Goal: Task Accomplishment & Management: Use online tool/utility

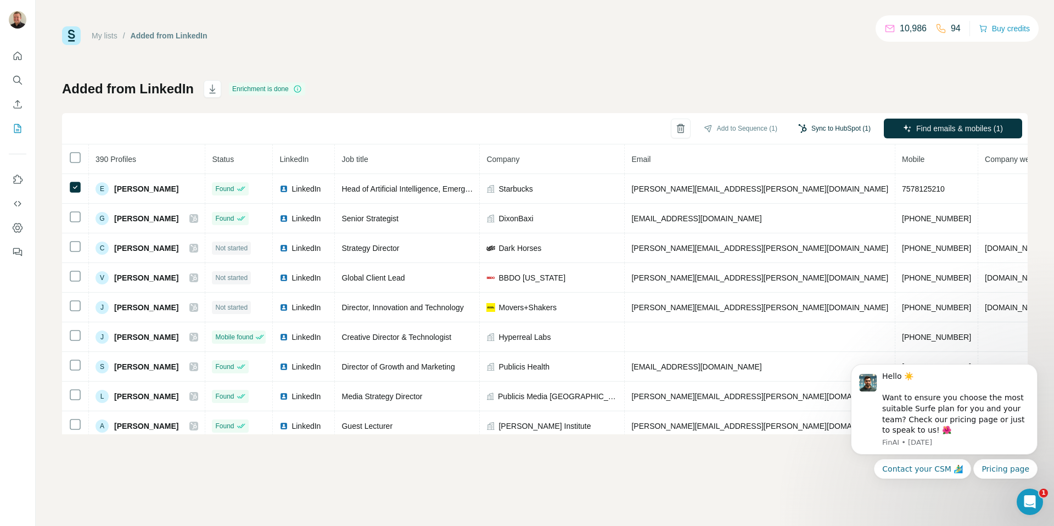
click at [832, 126] on button "Sync to HubSpot (1)" at bounding box center [835, 128] width 88 height 16
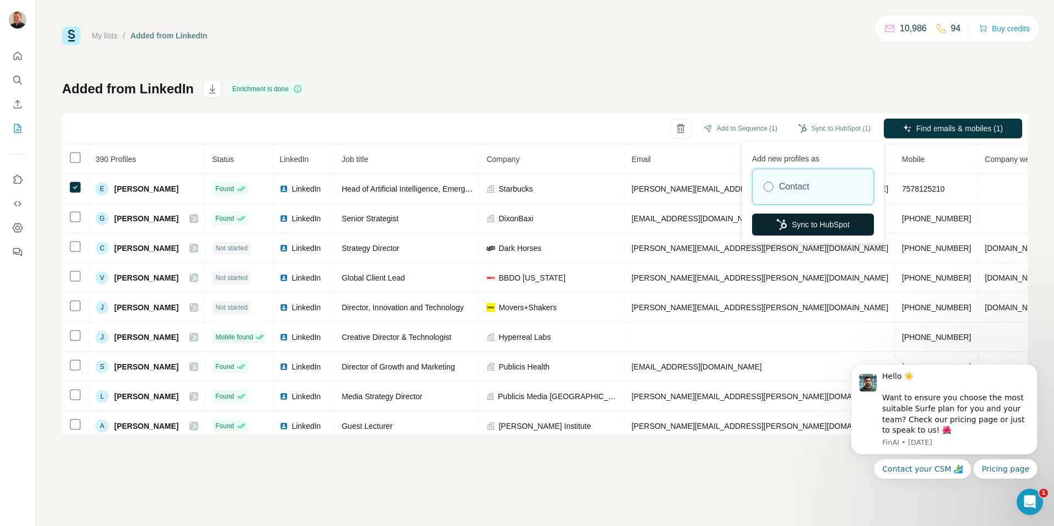
click at [812, 225] on button "Sync to HubSpot" at bounding box center [813, 225] width 122 height 22
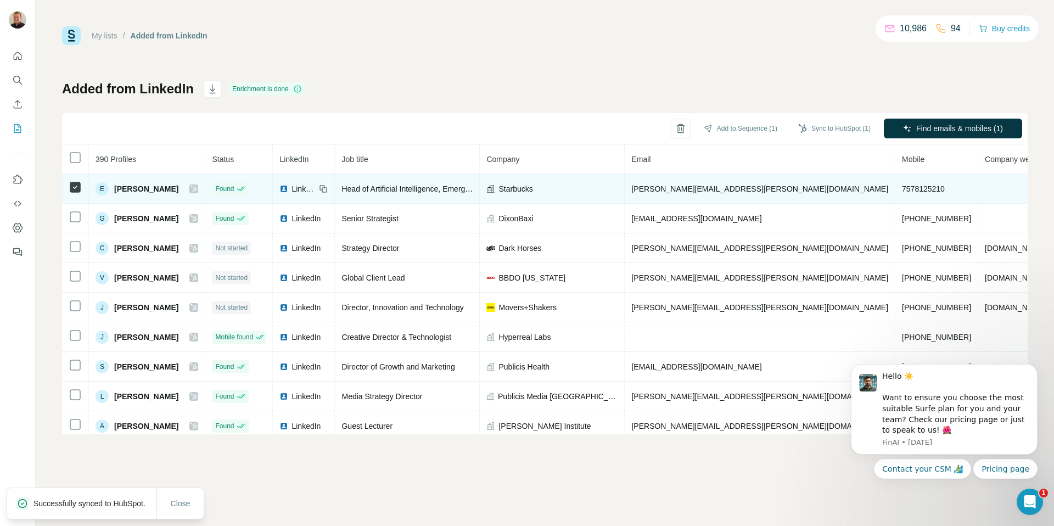
click at [197, 188] on icon at bounding box center [194, 189] width 6 height 7
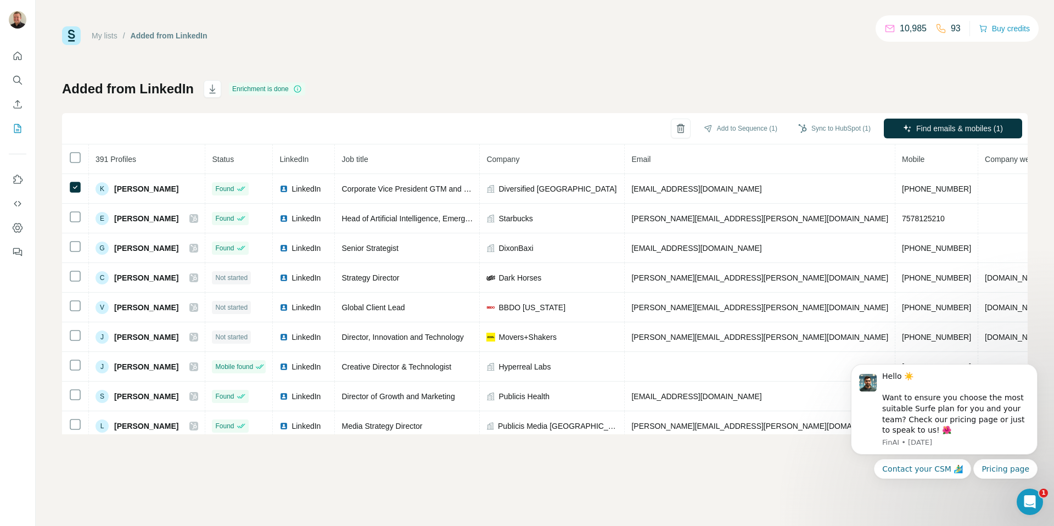
click at [797, 119] on div "Sync to HubSpot (1)" at bounding box center [835, 129] width 88 height 20
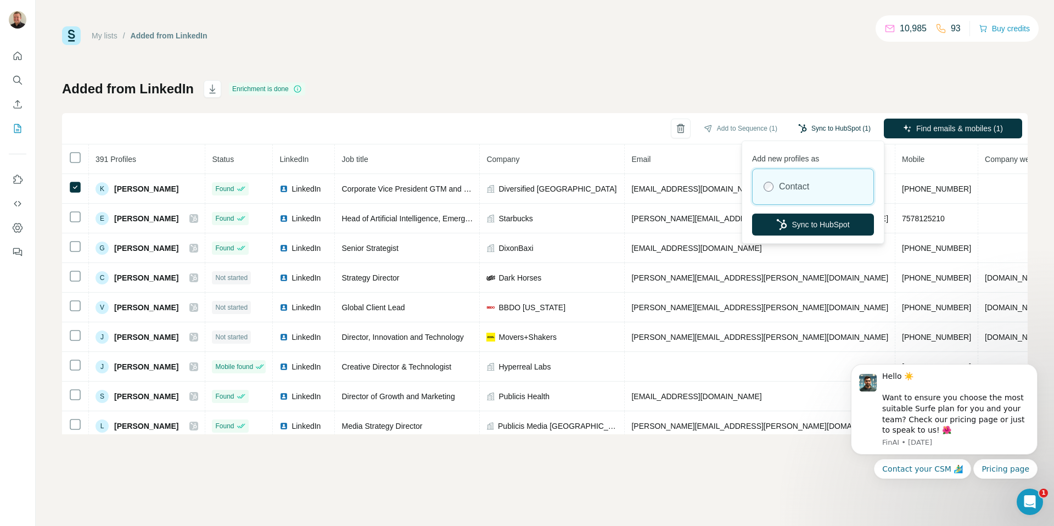
click at [829, 126] on button "Sync to HubSpot (1)" at bounding box center [835, 128] width 88 height 16
click at [789, 218] on button "Sync to HubSpot" at bounding box center [813, 225] width 122 height 22
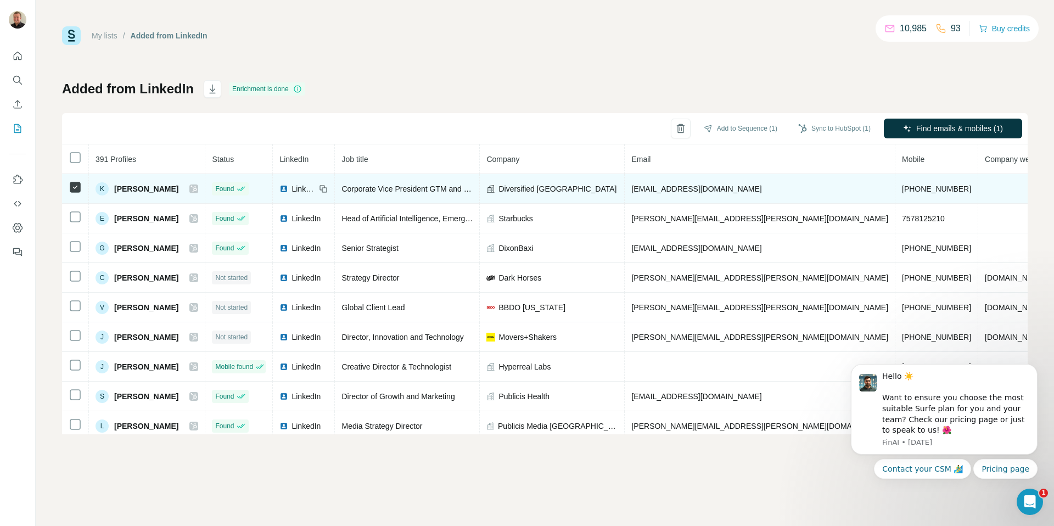
click at [205, 188] on td "K [PERSON_NAME]" at bounding box center [147, 189] width 116 height 30
click at [197, 188] on icon at bounding box center [193, 188] width 7 height 9
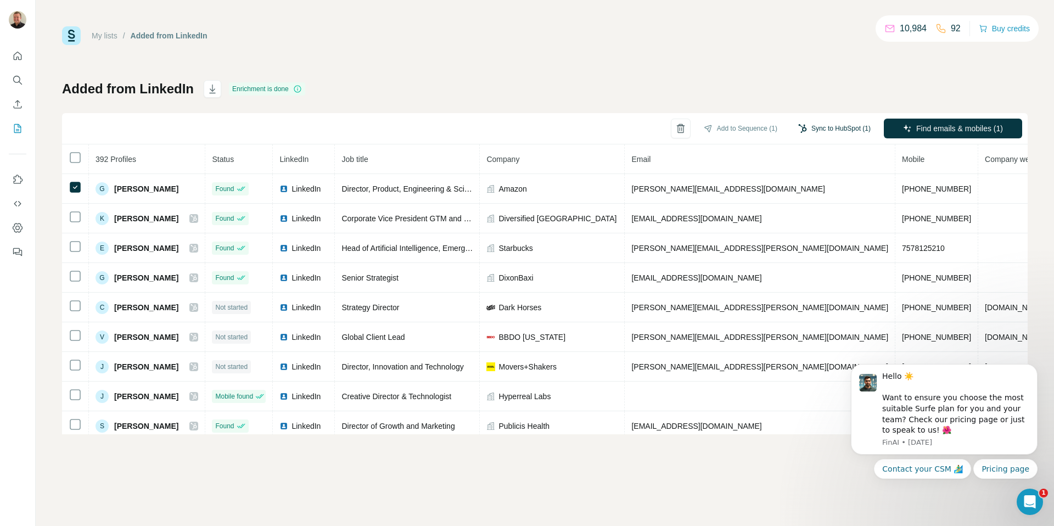
click at [821, 130] on button "Sync to HubSpot (1)" at bounding box center [835, 128] width 88 height 16
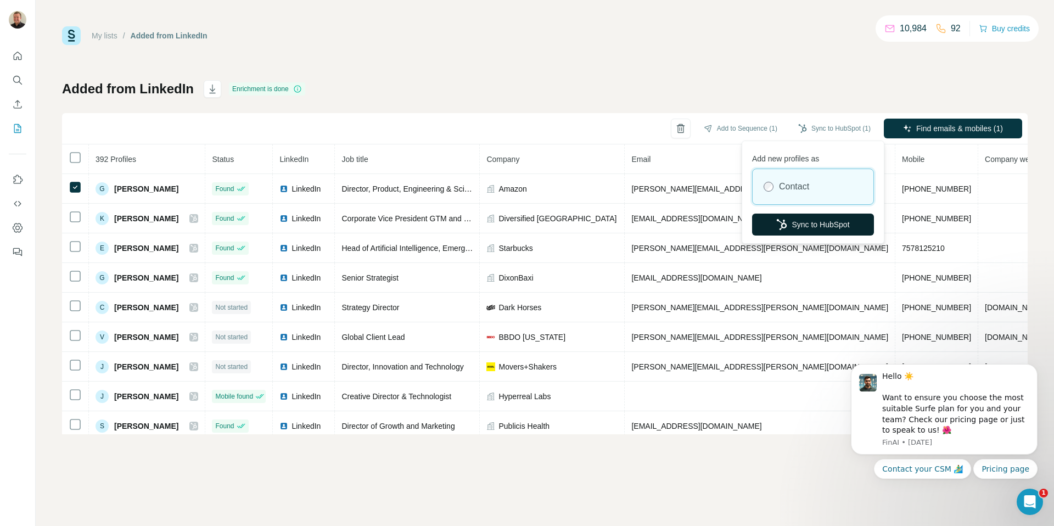
click at [766, 232] on button "Sync to HubSpot" at bounding box center [813, 225] width 122 height 22
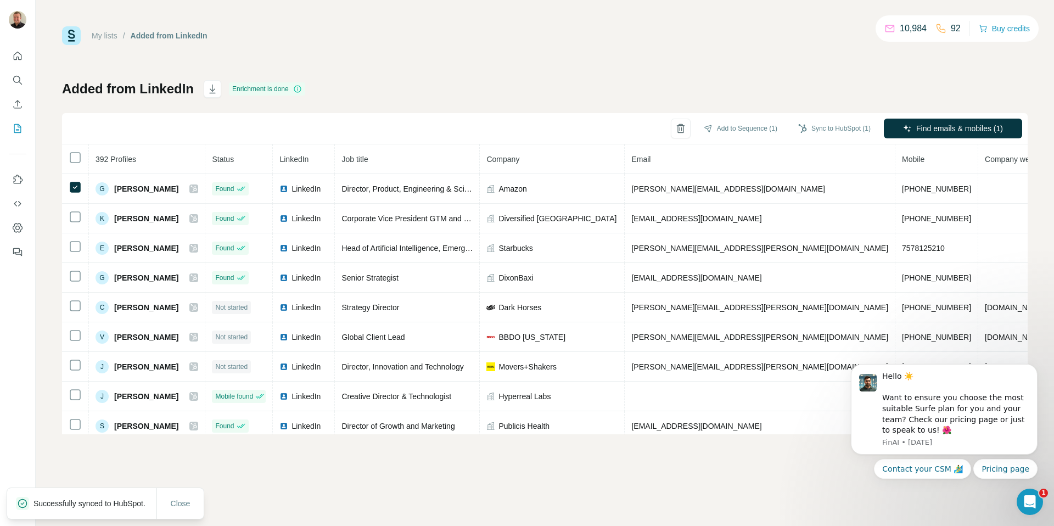
click at [197, 191] on icon at bounding box center [193, 188] width 7 height 9
